Goal: Task Accomplishment & Management: Use online tool/utility

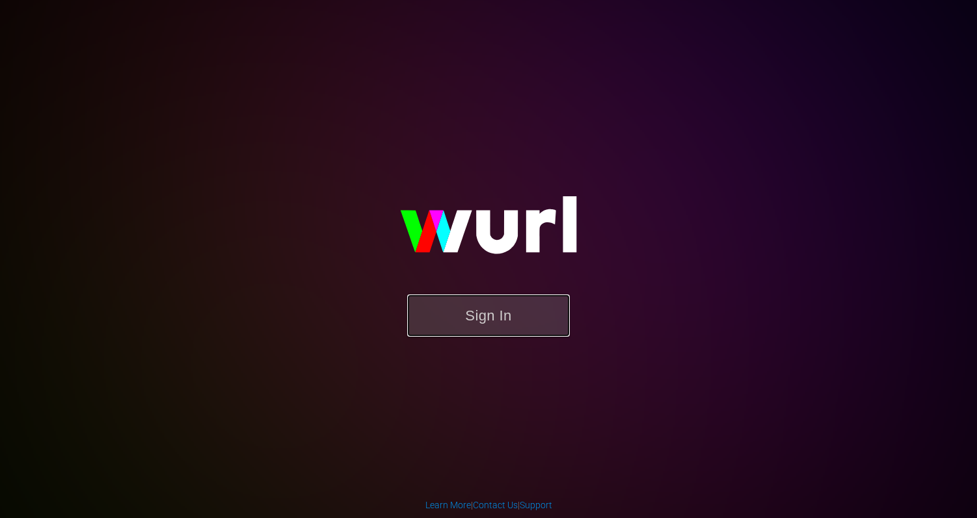
click at [477, 306] on button "Sign In" at bounding box center [488, 316] width 163 height 42
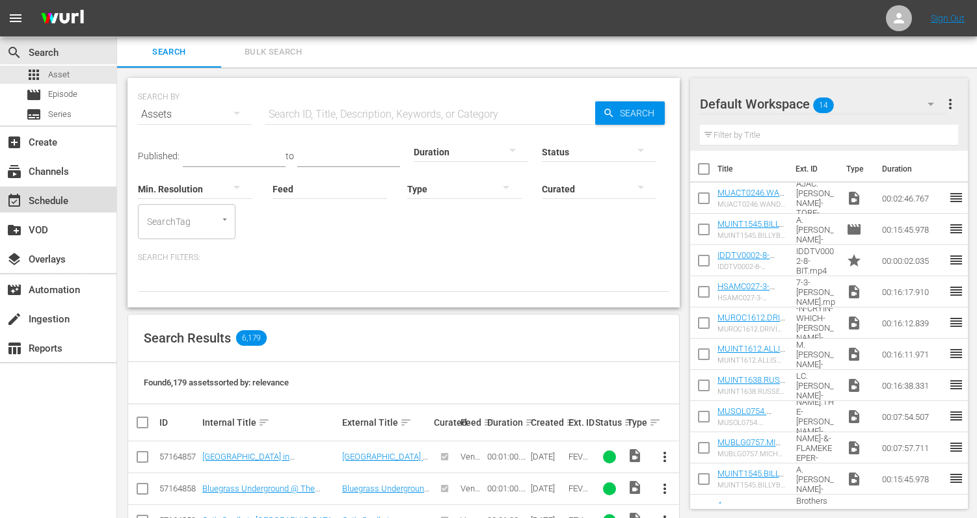
click at [62, 196] on div "event_available Schedule" at bounding box center [36, 199] width 73 height 12
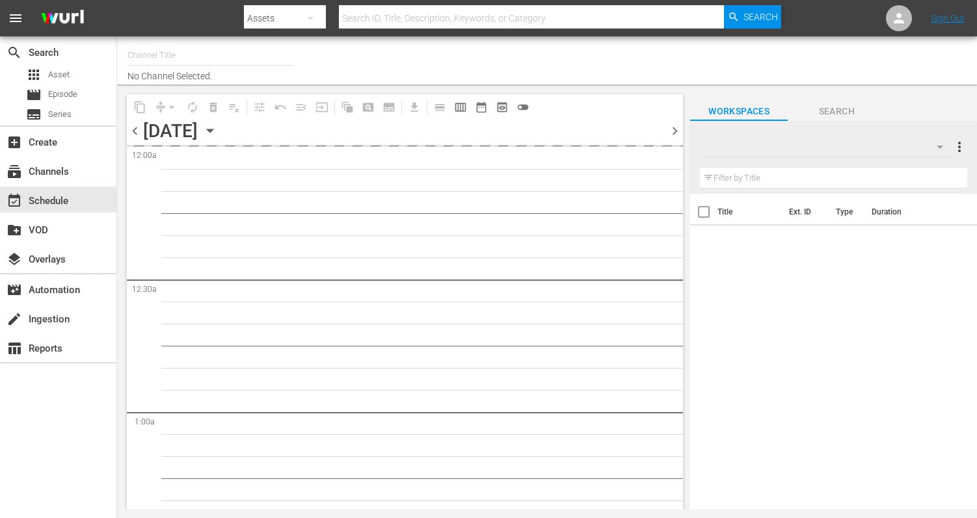
type input "DittyTV (1103)"
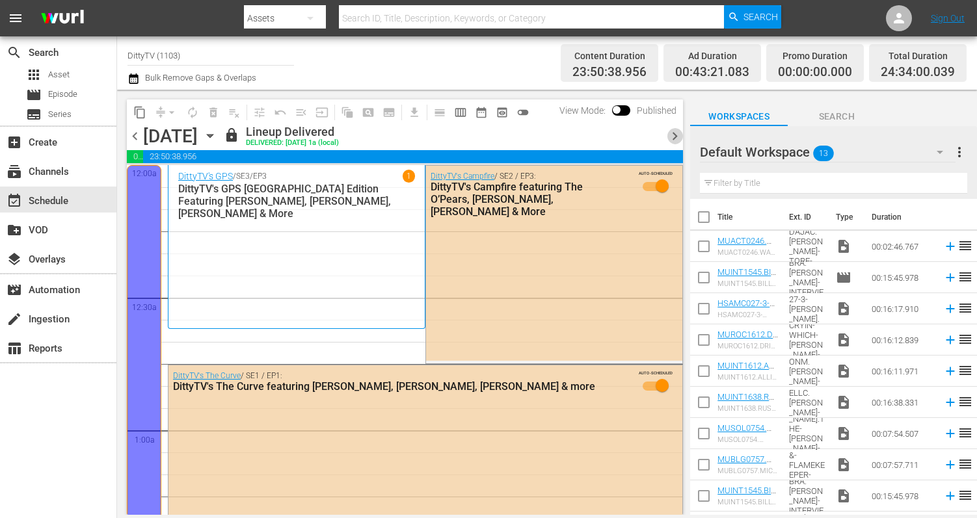
click at [675, 133] on span "chevron_right" at bounding box center [675, 136] width 16 height 16
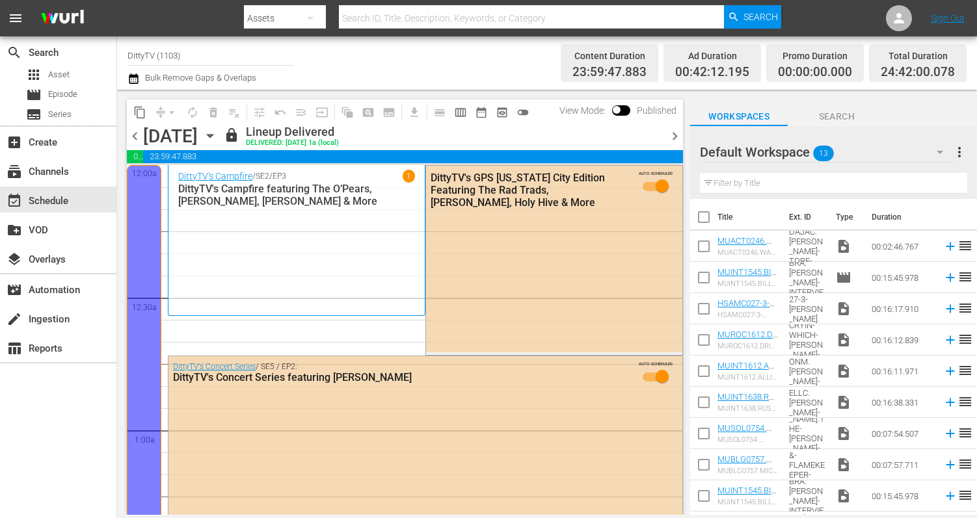
click at [676, 137] on span "chevron_right" at bounding box center [675, 136] width 16 height 16
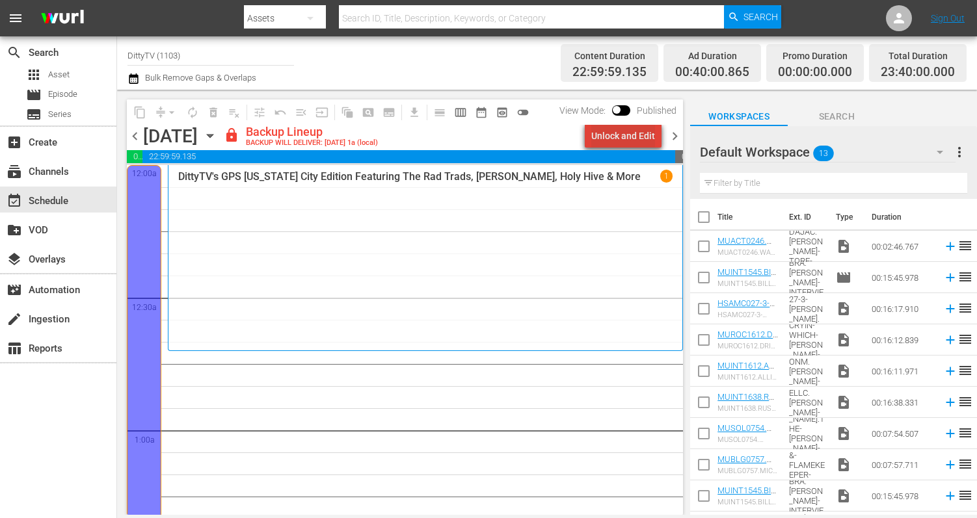
click at [649, 135] on div "Unlock and Edit" at bounding box center [623, 135] width 64 height 23
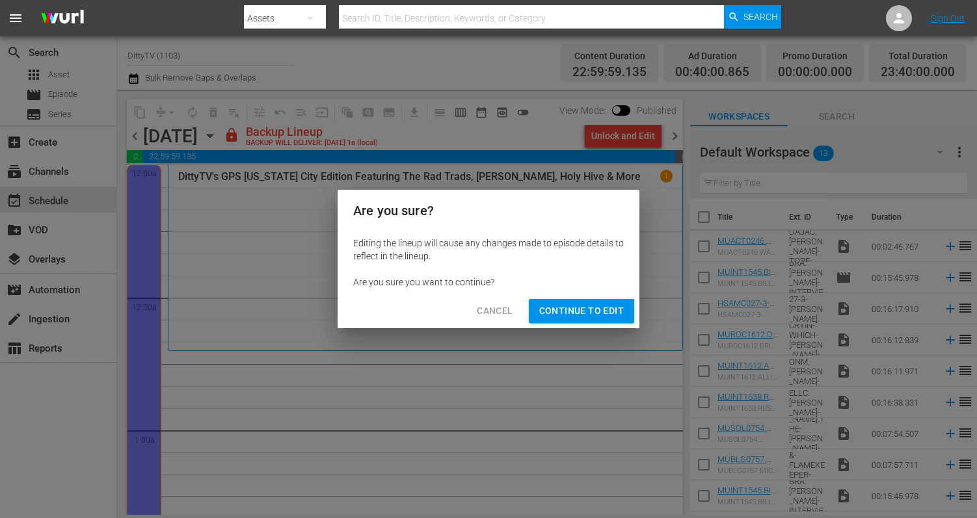
click at [582, 316] on span "Continue to Edit" at bounding box center [581, 311] width 85 height 16
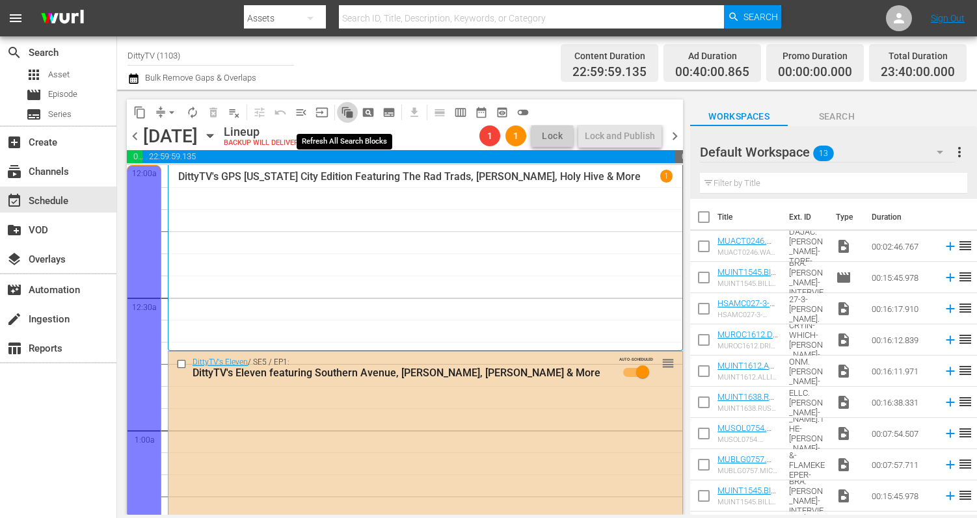
click at [351, 111] on span "auto_awesome_motion_outlined" at bounding box center [347, 112] width 13 height 13
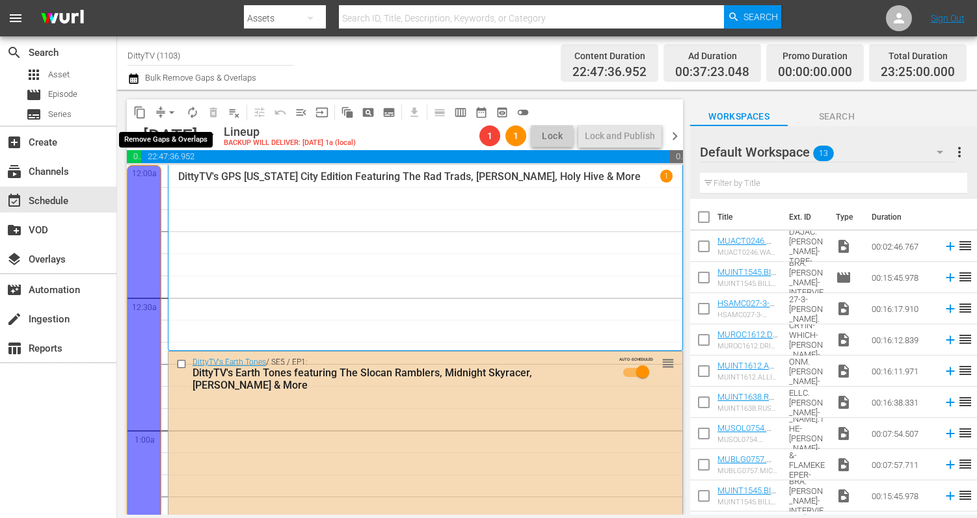
click at [163, 111] on button "arrow_drop_down" at bounding box center [171, 112] width 21 height 21
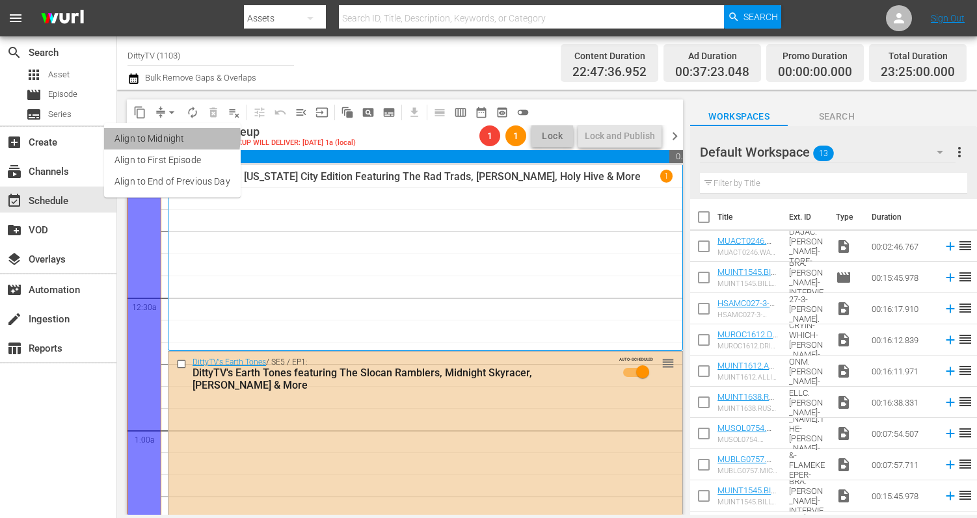
click at [160, 137] on li "Align to Midnight" at bounding box center [172, 138] width 137 height 21
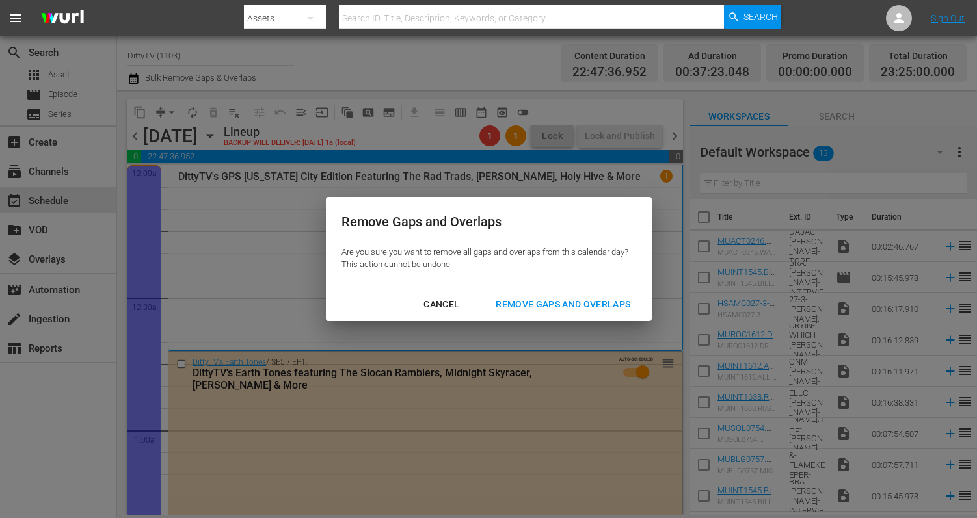
click at [517, 305] on div "Remove Gaps and Overlaps" at bounding box center [562, 305] width 155 height 16
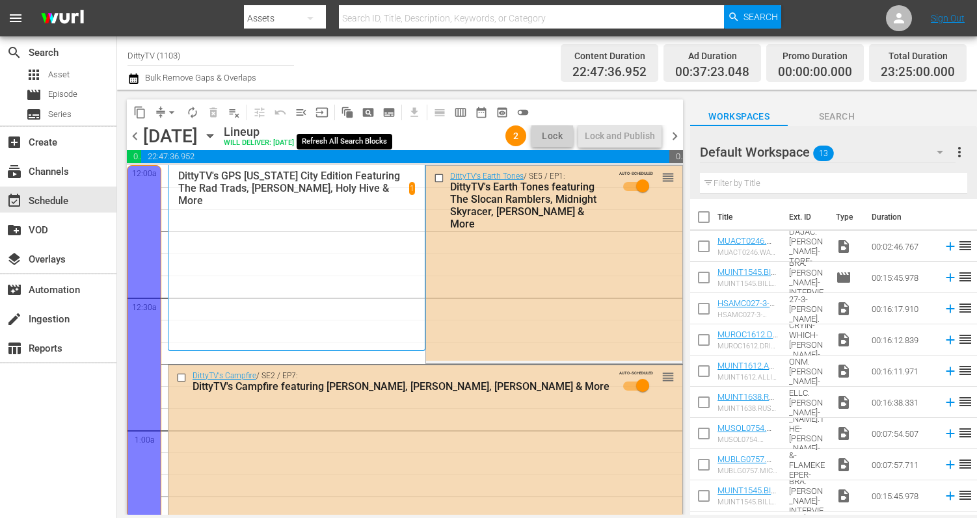
click at [347, 112] on span "auto_awesome_motion_outlined" at bounding box center [347, 112] width 13 height 13
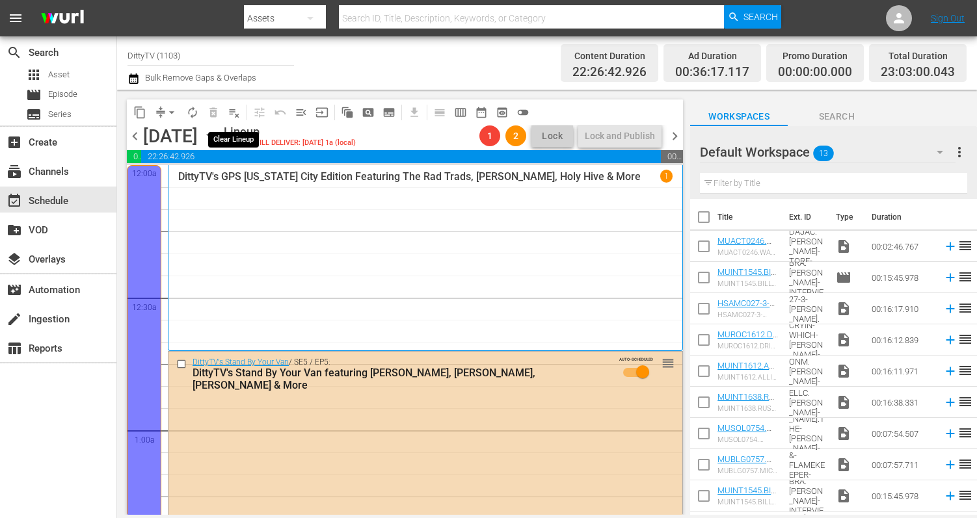
click at [233, 114] on span "playlist_remove_outlined" at bounding box center [234, 112] width 13 height 13
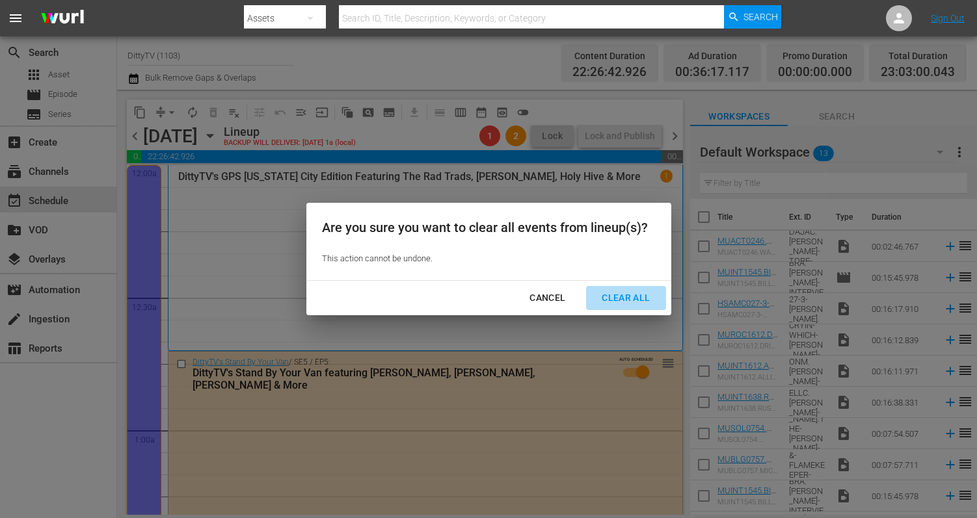
click at [617, 300] on div "Clear All" at bounding box center [625, 298] width 69 height 16
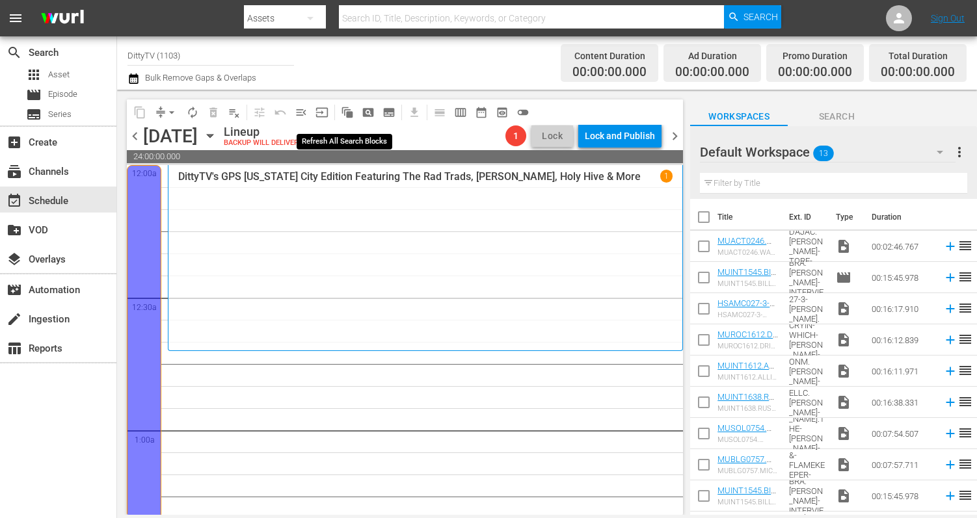
click at [352, 113] on span "auto_awesome_motion_outlined" at bounding box center [347, 112] width 13 height 13
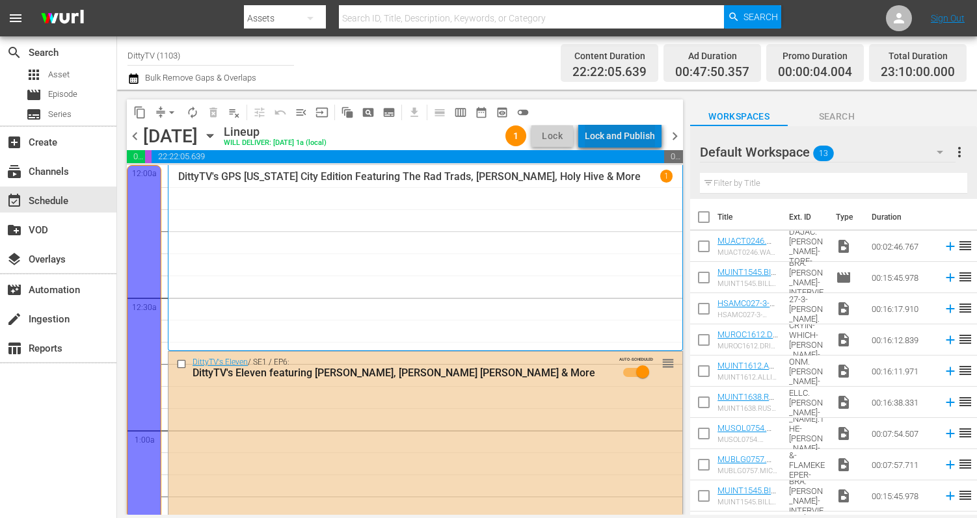
click at [628, 140] on div "Lock and Publish" at bounding box center [620, 135] width 70 height 23
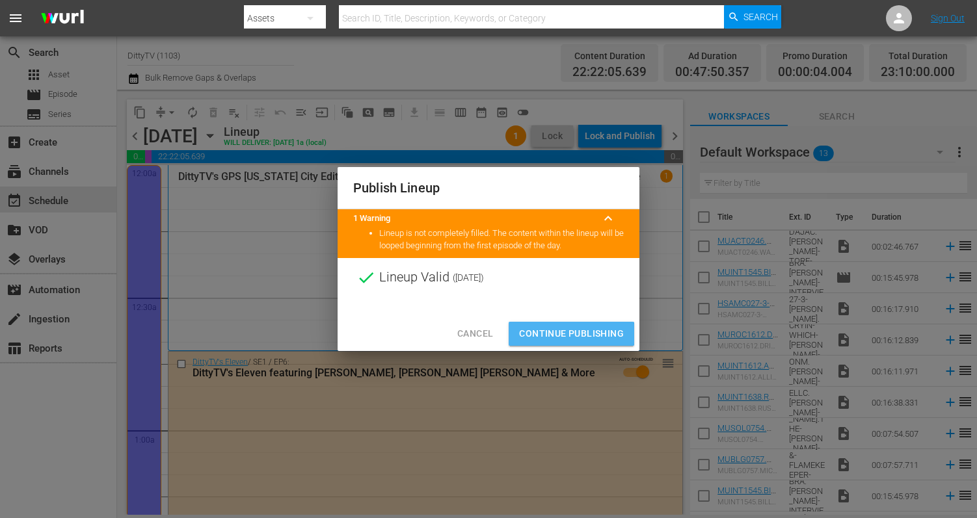
click at [567, 334] on span "Continue Publishing" at bounding box center [571, 334] width 105 height 16
